Goal: Transaction & Acquisition: Purchase product/service

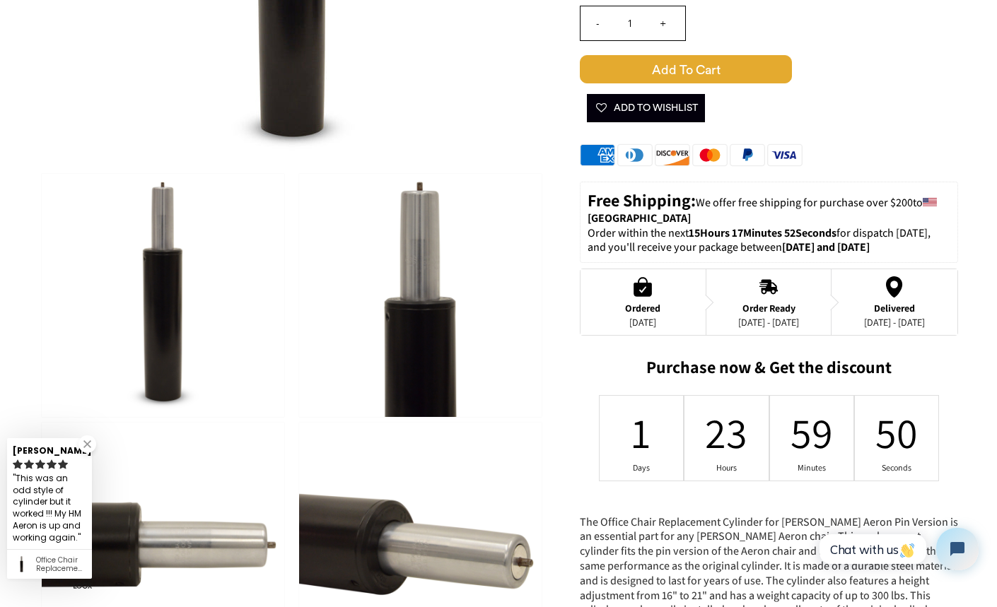
scroll to position [452, 0]
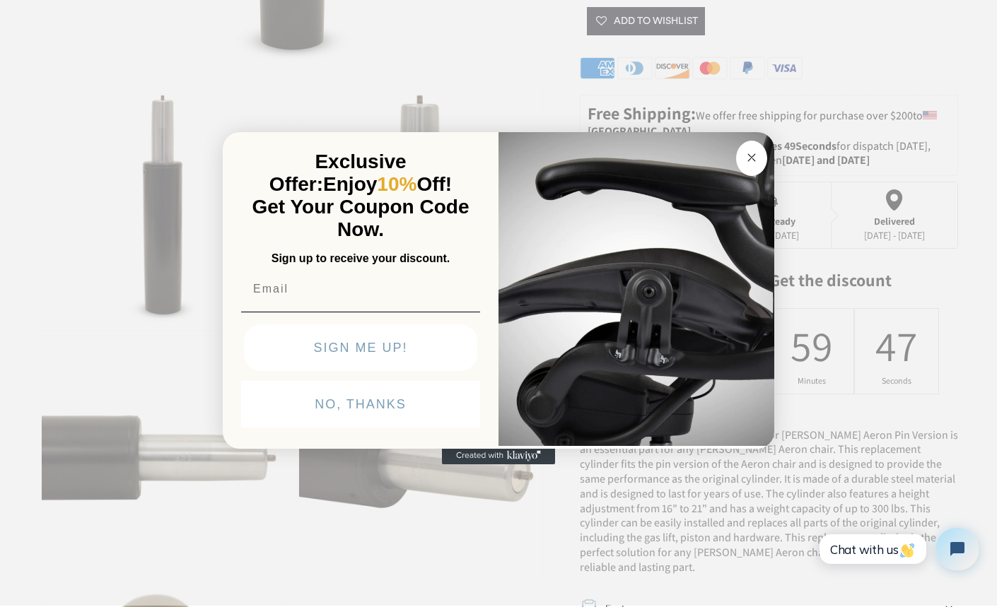
click at [749, 158] on circle "Close dialog" at bounding box center [752, 157] width 16 height 16
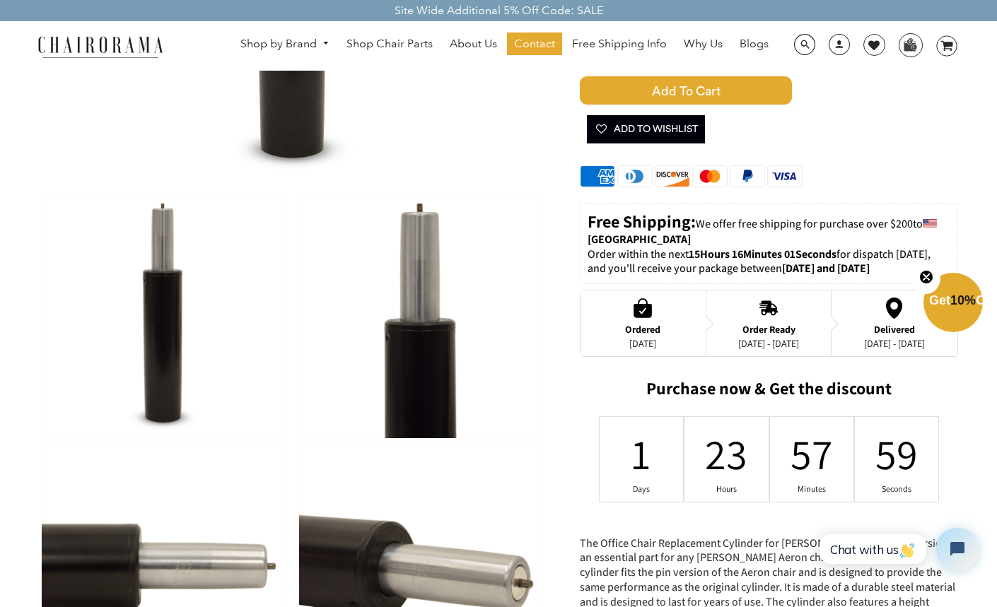
scroll to position [341, 0]
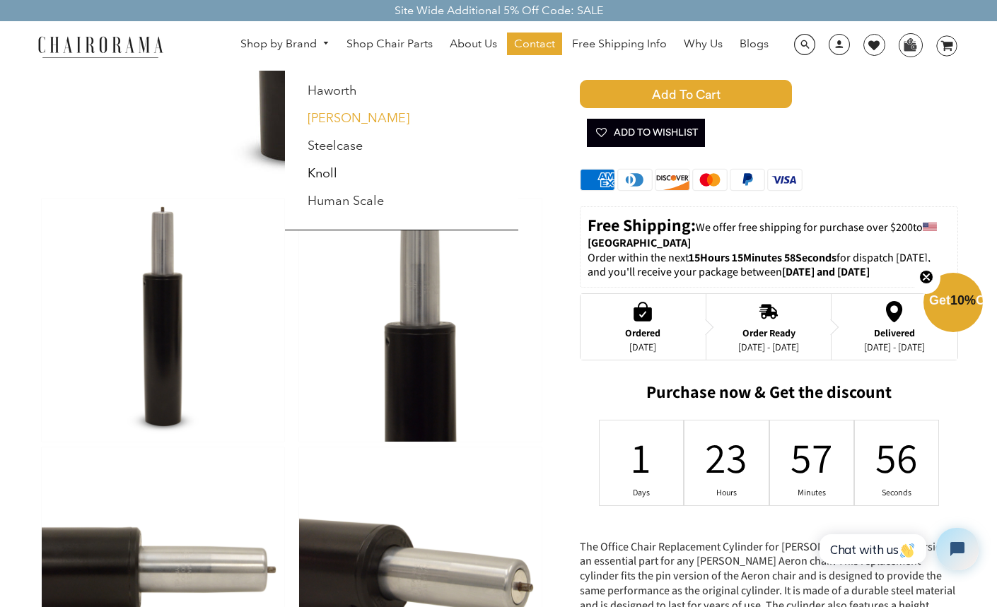
click at [332, 120] on link "[PERSON_NAME]" at bounding box center [359, 118] width 102 height 16
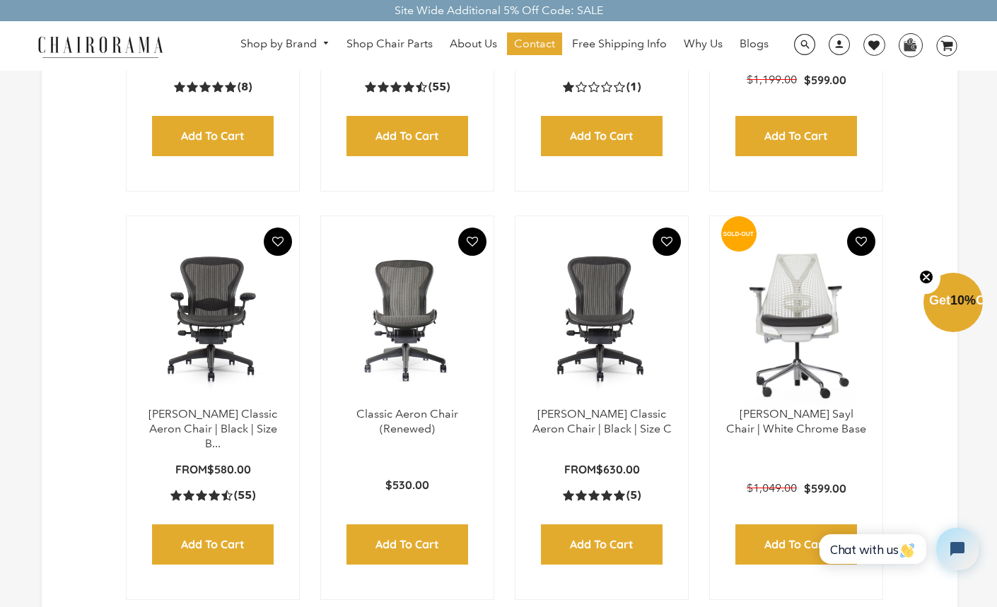
scroll to position [687, 0]
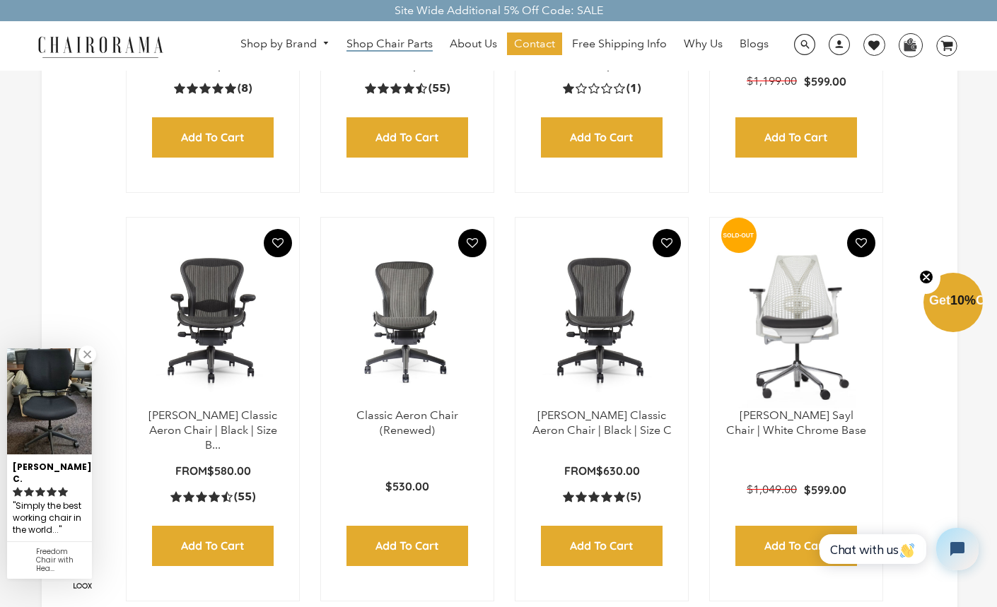
click at [396, 46] on span "Shop Chair Parts" at bounding box center [389, 44] width 86 height 15
